Goal: Information Seeking & Learning: Learn about a topic

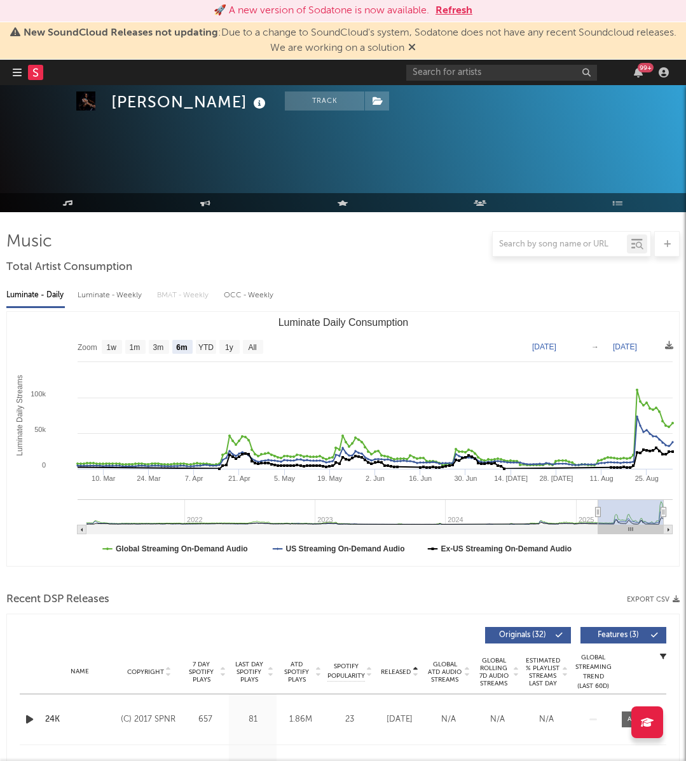
select select "6m"
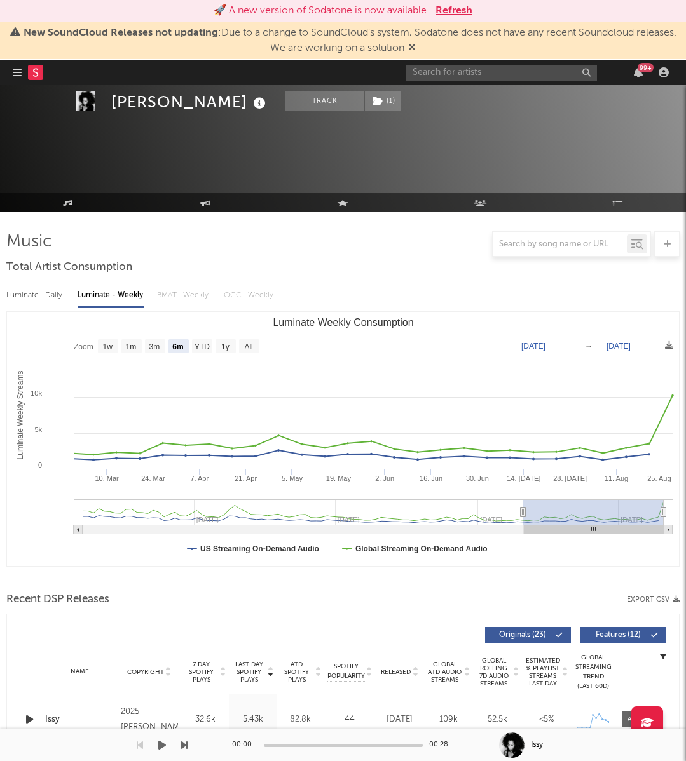
select select "6m"
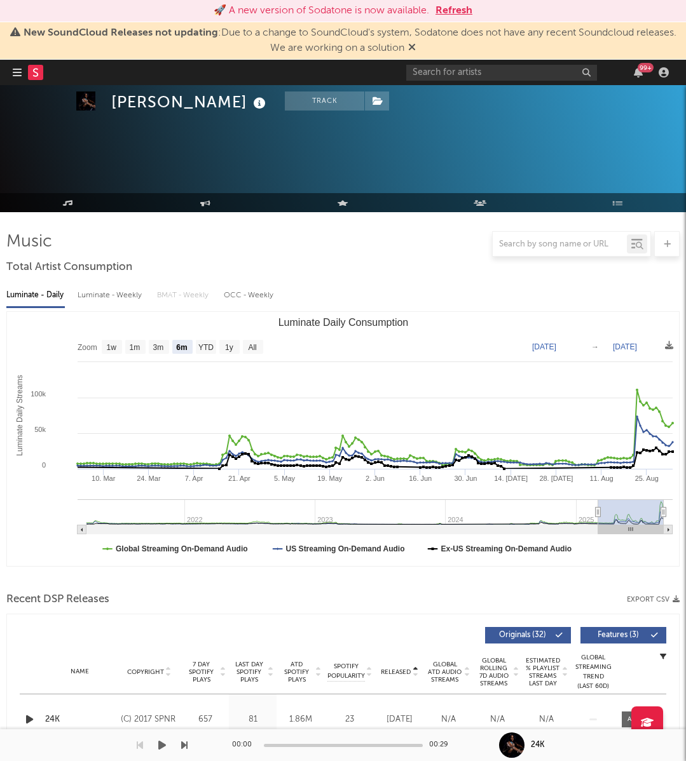
select select "6m"
